Goal: Check status: Check status

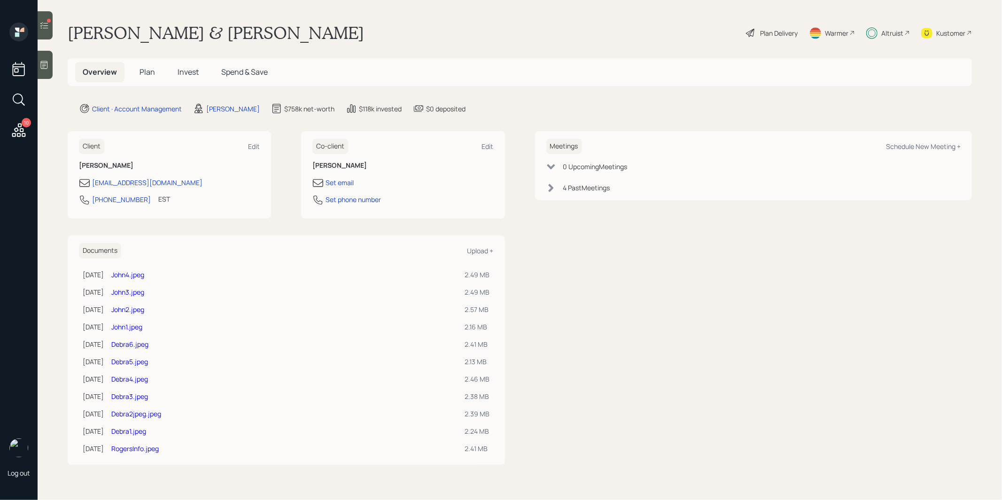
click at [44, 23] on icon at bounding box center [43, 25] width 9 height 9
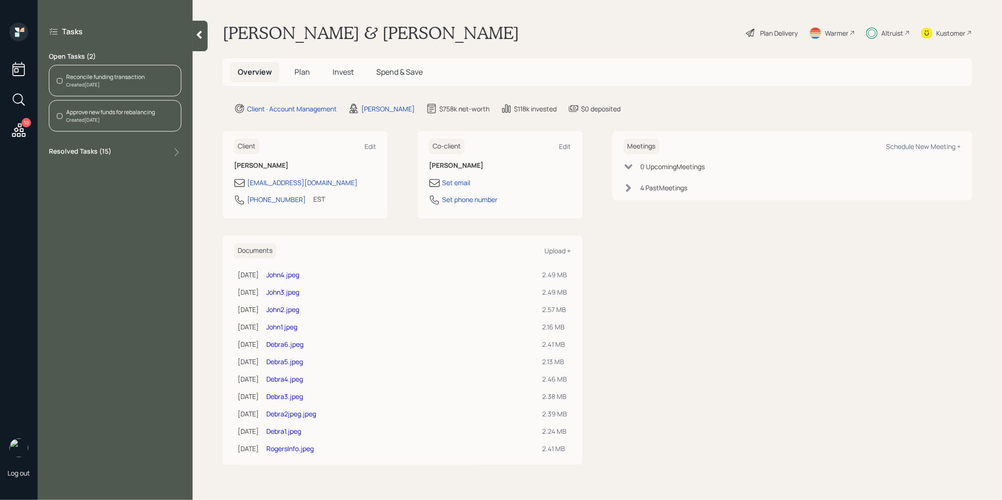
click at [101, 82] on div "Created [DATE]" at bounding box center [105, 84] width 78 height 7
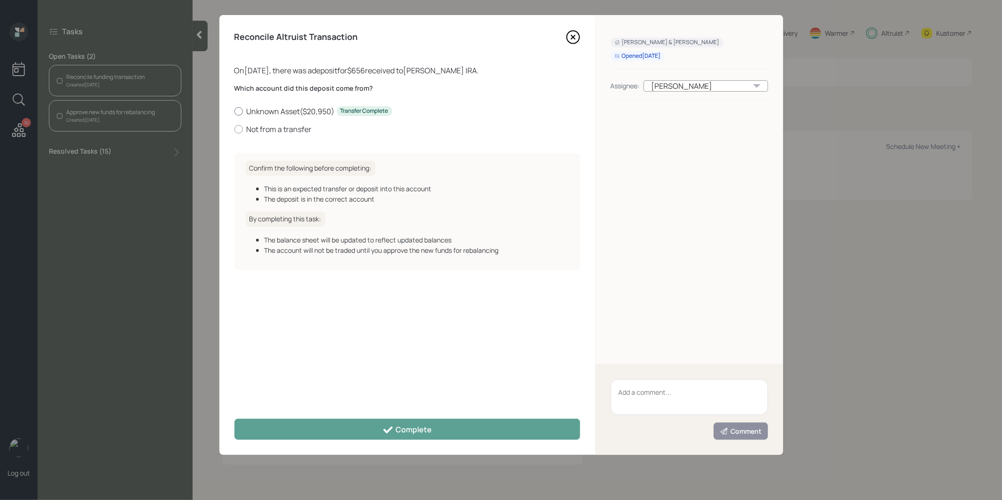
click at [236, 112] on div at bounding box center [238, 111] width 8 height 8
click at [234, 111] on input "Unknown Asset ( $20,950 ) Transfer Complete" at bounding box center [234, 111] width 0 height 0
radio input "true"
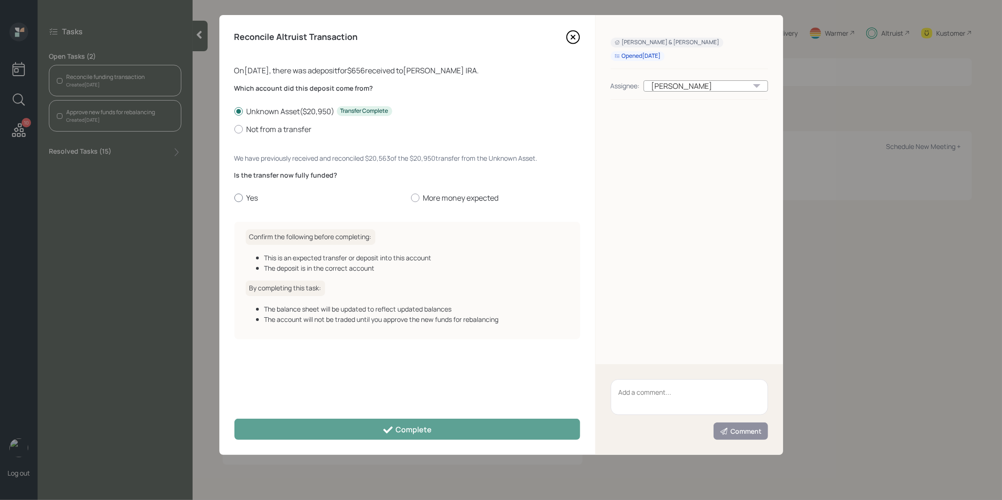
click at [236, 198] on div at bounding box center [238, 198] width 8 height 8
click at [234, 198] on input "Yes" at bounding box center [234, 198] width 0 height 0
radio input "true"
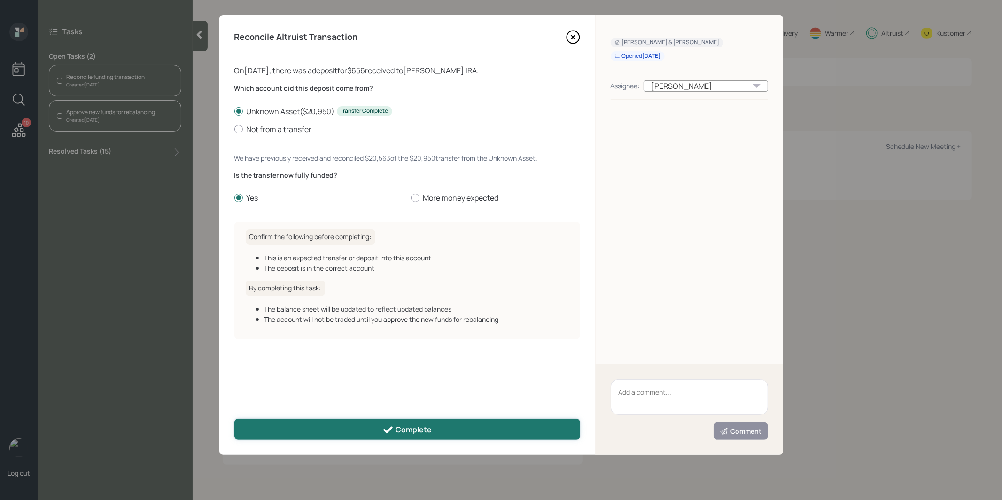
click at [290, 429] on button "Complete" at bounding box center [407, 429] width 346 height 21
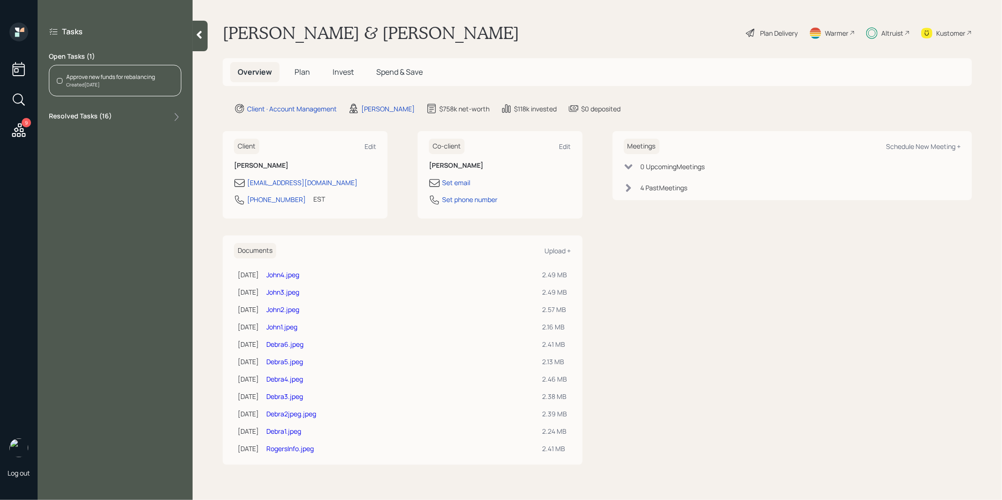
click at [125, 82] on div "Created [DATE]" at bounding box center [110, 84] width 89 height 7
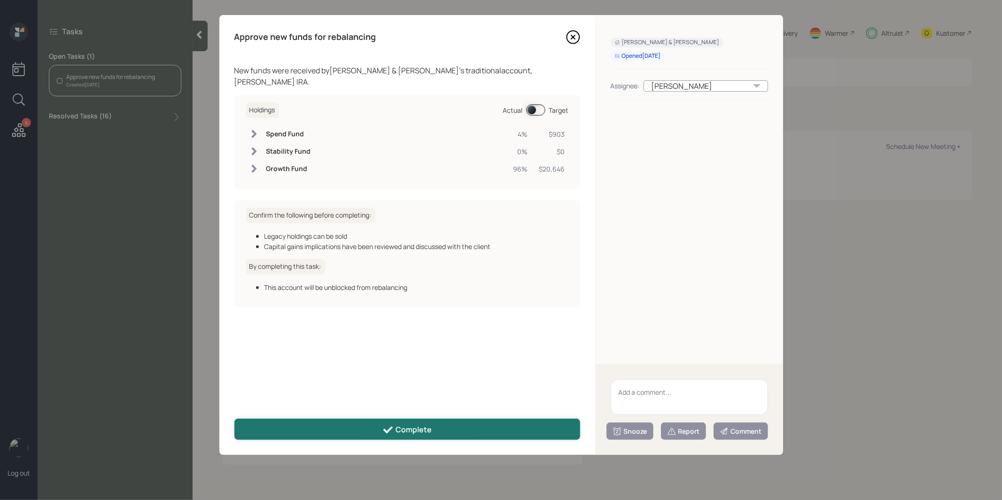
click at [442, 431] on button "Complete" at bounding box center [407, 429] width 346 height 21
